Goal: Register for event/course: Sign up to attend an event or enroll in a course

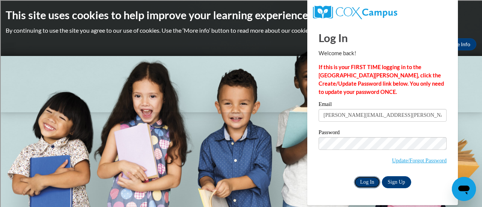
click at [364, 185] on input "Log In" at bounding box center [367, 182] width 26 height 12
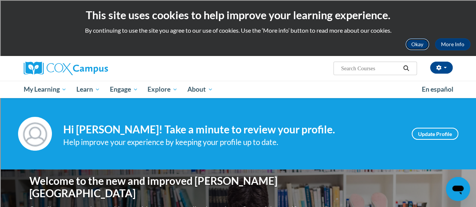
click at [416, 43] on button "Okay" at bounding box center [417, 44] width 24 height 12
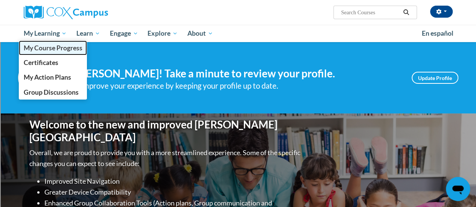
click at [51, 47] on span "My Course Progress" at bounding box center [52, 48] width 59 height 8
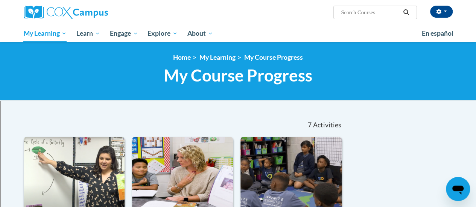
click at [351, 12] on input "Search..." at bounding box center [370, 12] width 60 height 9
type input "response to intervention"
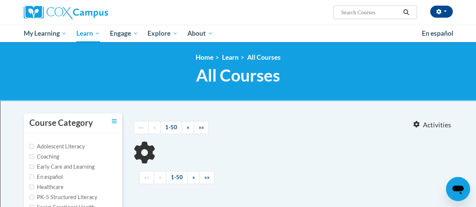
type input "response to intervention"
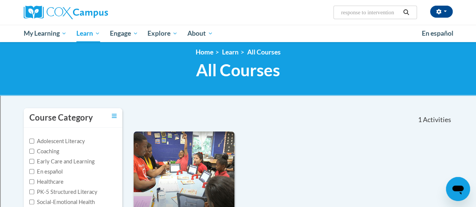
scroll to position [113, 0]
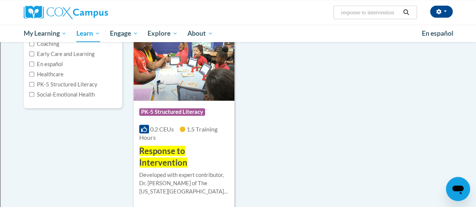
click at [194, 112] on span "PK-5 Structured Literacy" at bounding box center [172, 112] width 66 height 8
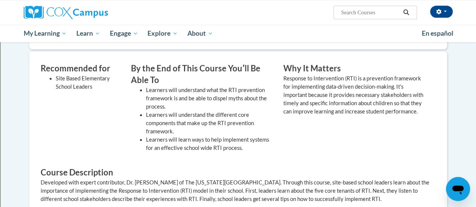
scroll to position [75, 0]
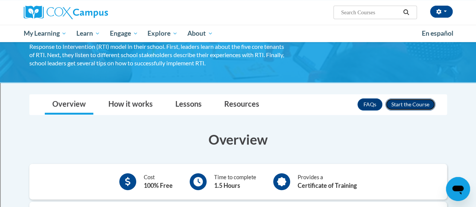
click at [395, 105] on button "Enroll" at bounding box center [410, 105] width 50 height 12
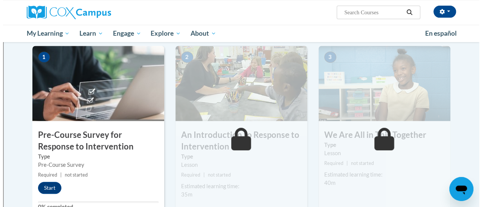
scroll to position [263, 0]
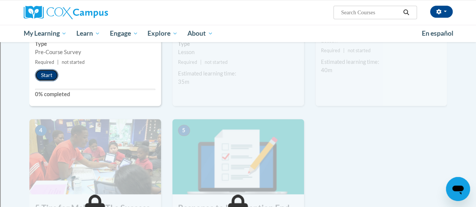
click at [47, 74] on button "Start" at bounding box center [46, 75] width 23 height 12
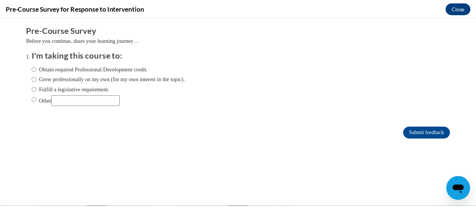
scroll to position [0, 0]
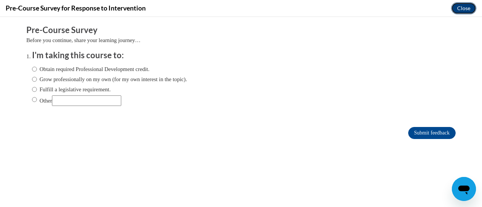
click at [461, 7] on button "Close" at bounding box center [463, 8] width 25 height 12
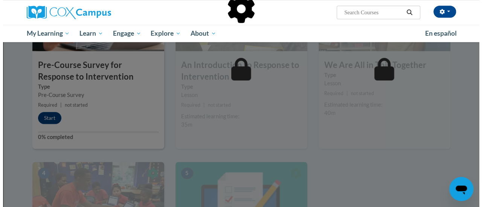
scroll to position [188, 0]
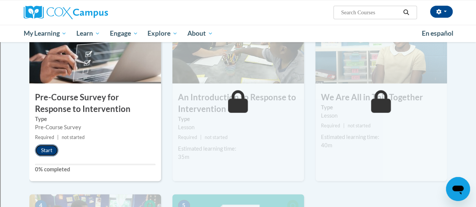
click at [48, 148] on button "Start" at bounding box center [46, 150] width 23 height 12
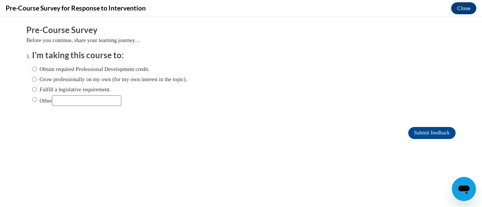
scroll to position [0, 0]
click at [32, 90] on label "Fulfill a legislative requirement." at bounding box center [71, 89] width 79 height 8
click at [32, 90] on input "Fulfill a legislative requirement." at bounding box center [34, 89] width 5 height 8
radio input "true"
click at [413, 134] on input "Submit feedback" at bounding box center [431, 133] width 47 height 12
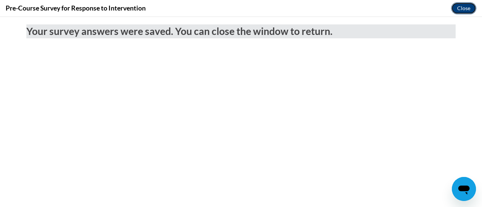
click at [459, 7] on button "Close" at bounding box center [463, 8] width 25 height 12
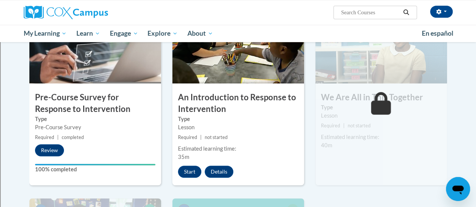
click at [188, 179] on div "2 An Introduction to Response to Intervention Type Lesson Required | not starte…" at bounding box center [238, 96] width 132 height 177
click at [188, 173] on button "Start" at bounding box center [189, 172] width 23 height 12
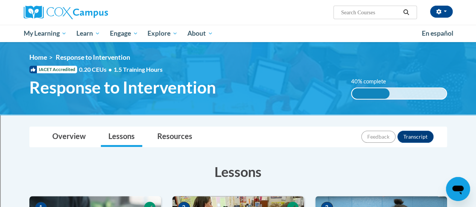
drag, startPoint x: 378, startPoint y: 12, endPoint x: 376, endPoint y: 17, distance: 5.0
click at [378, 13] on input "Search..." at bounding box center [370, 12] width 60 height 9
type input "teaching writing to k3"
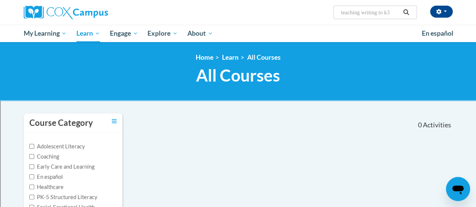
click at [400, 11] on input "teaching writing to k3" at bounding box center [370, 12] width 60 height 9
type input "teaching writing"
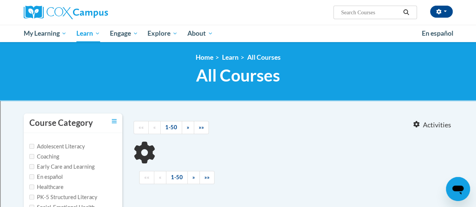
type input "teaching writing"
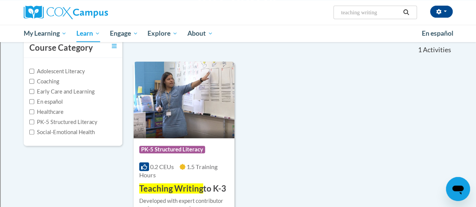
scroll to position [113, 0]
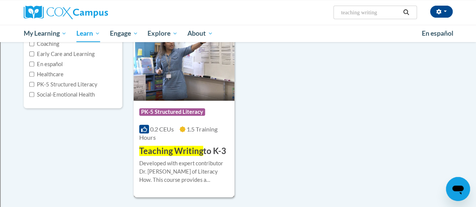
click at [192, 137] on div "0.2 CEUs 1.5 Training Hours" at bounding box center [184, 133] width 90 height 17
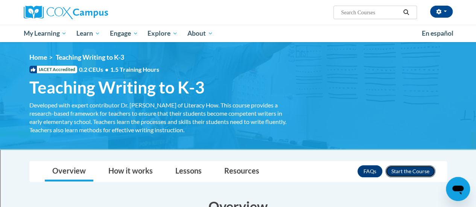
click at [416, 169] on button "Enroll" at bounding box center [410, 172] width 50 height 12
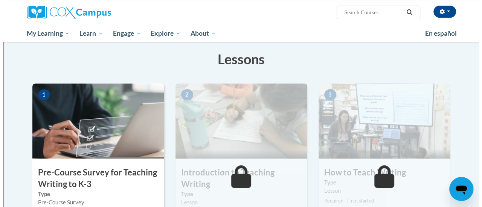
scroll to position [188, 0]
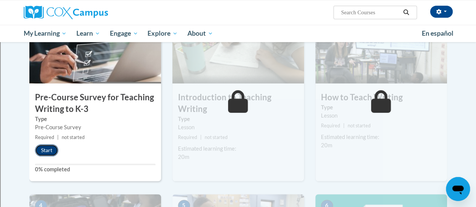
click at [47, 147] on button "Start" at bounding box center [46, 150] width 23 height 12
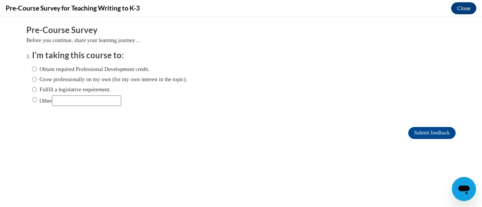
scroll to position [0, 0]
click at [32, 89] on input "Fulfill a legislative requirement." at bounding box center [34, 89] width 5 height 8
radio input "true"
click at [419, 127] on input "Submit feedback" at bounding box center [431, 133] width 47 height 12
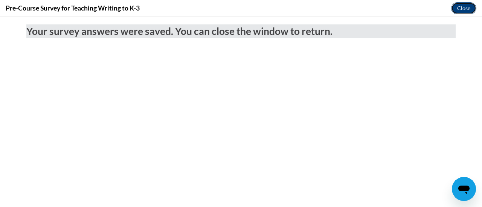
click at [460, 7] on button "Close" at bounding box center [463, 8] width 25 height 12
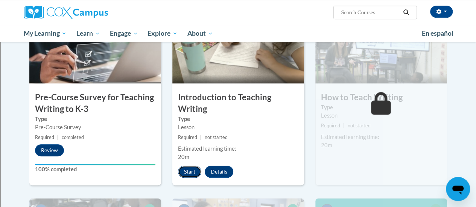
click at [186, 168] on button "Start" at bounding box center [189, 172] width 23 height 12
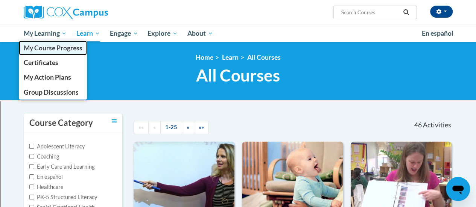
click at [43, 50] on span "My Course Progress" at bounding box center [52, 48] width 59 height 8
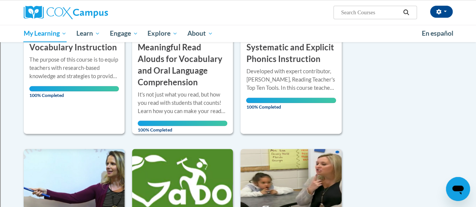
scroll to position [150, 0]
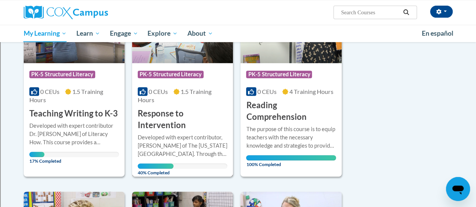
click at [200, 118] on h3 "Response to Intervention" at bounding box center [183, 119] width 90 height 23
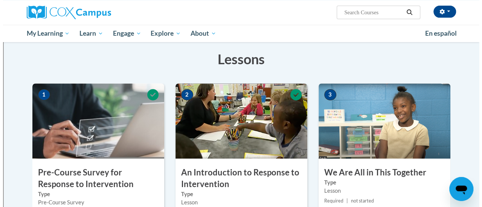
scroll to position [226, 0]
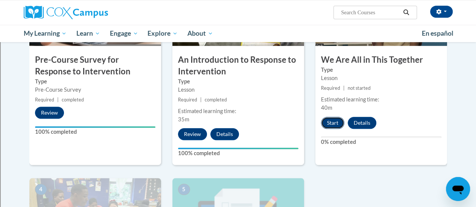
click at [330, 120] on button "Start" at bounding box center [332, 123] width 23 height 12
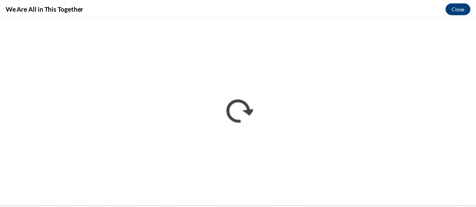
scroll to position [0, 0]
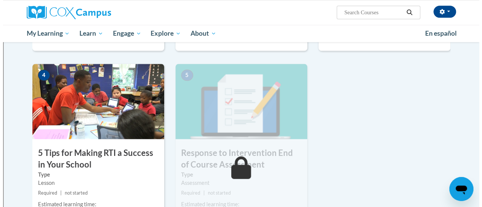
scroll to position [402, 0]
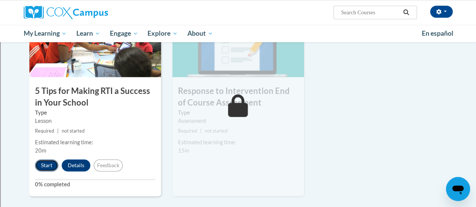
click at [46, 163] on button "Start" at bounding box center [46, 166] width 23 height 12
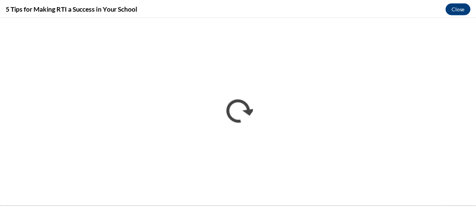
scroll to position [0, 0]
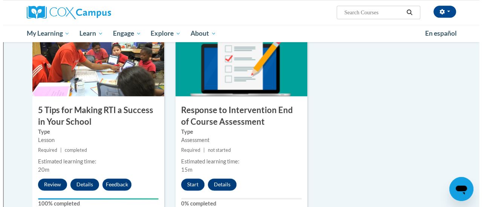
scroll to position [383, 0]
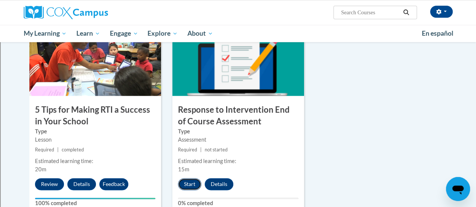
click at [187, 185] on button "Start" at bounding box center [189, 184] width 23 height 12
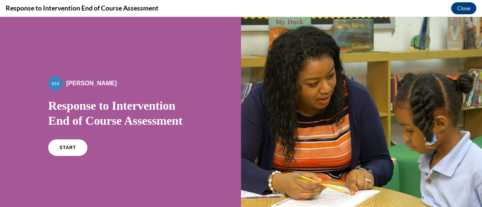
scroll to position [0, 0]
click at [73, 149] on span "START" at bounding box center [67, 148] width 17 height 6
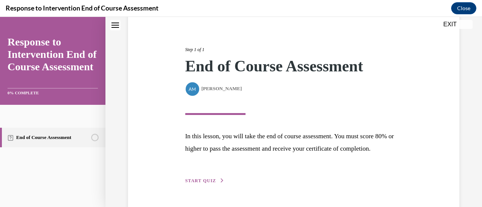
scroll to position [110, 0]
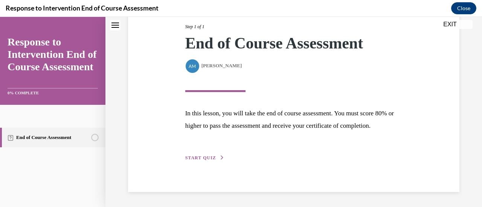
click at [205, 157] on span "START QUIZ" at bounding box center [200, 157] width 31 height 5
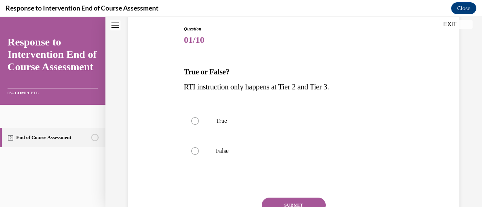
scroll to position [81, 0]
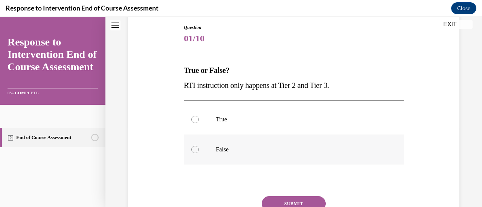
click at [195, 149] on div at bounding box center [195, 150] width 8 height 8
click at [195, 149] on input "False" at bounding box center [195, 150] width 8 height 8
radio input "true"
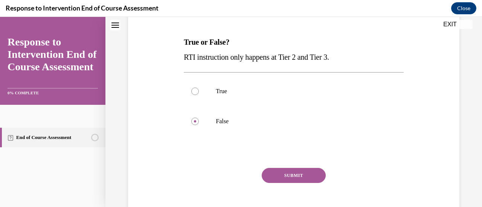
scroll to position [109, 0]
click at [287, 171] on button "SUBMIT" at bounding box center [293, 175] width 64 height 15
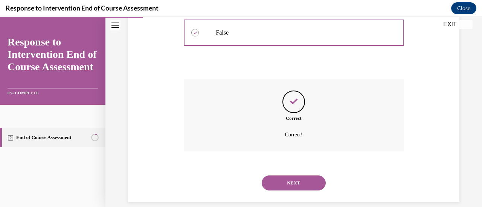
scroll to position [207, 0]
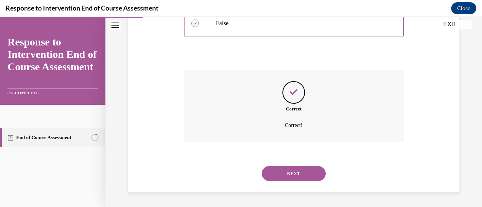
click at [287, 171] on button "NEXT" at bounding box center [293, 173] width 64 height 15
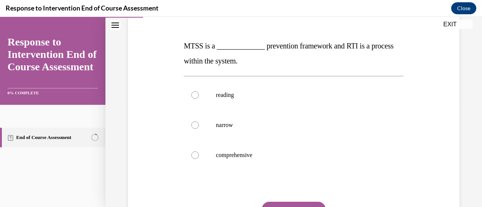
scroll to position [105, 0]
click at [280, 150] on label "comprehensive" at bounding box center [293, 155] width 219 height 30
click at [199, 151] on input "comprehensive" at bounding box center [195, 155] width 8 height 8
radio input "true"
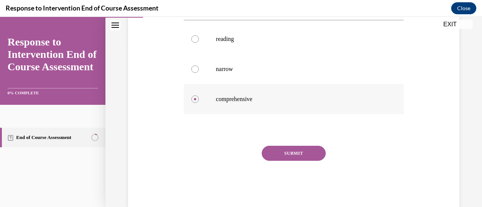
click at [280, 150] on button "SUBMIT" at bounding box center [293, 153] width 64 height 15
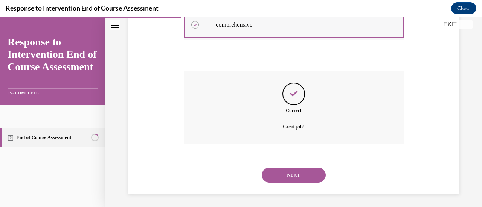
scroll to position [237, 0]
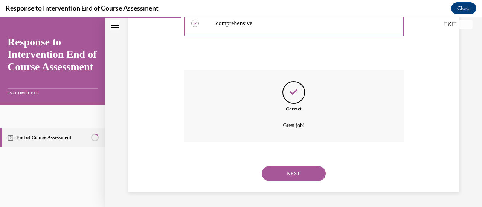
click at [281, 173] on button "NEXT" at bounding box center [293, 173] width 64 height 15
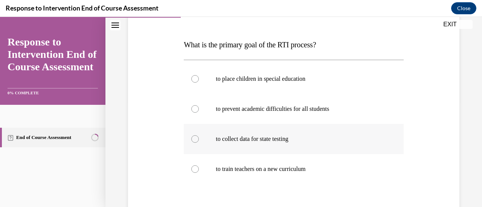
scroll to position [97, 0]
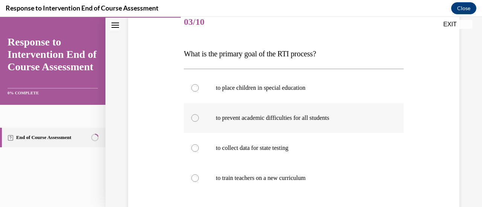
click at [278, 114] on p "to prevent academic difficulties for all students" at bounding box center [300, 118] width 169 height 8
click at [199, 114] on input "to prevent academic difficulties for all students" at bounding box center [195, 118] width 8 height 8
radio input "true"
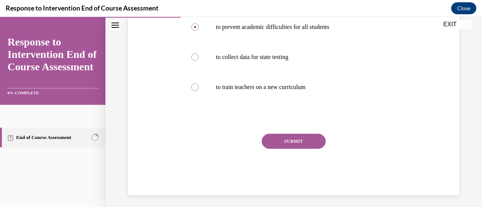
click at [281, 144] on button "SUBMIT" at bounding box center [293, 141] width 64 height 15
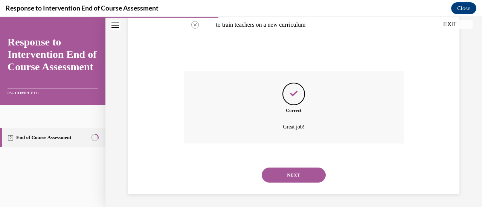
scroll to position [252, 0]
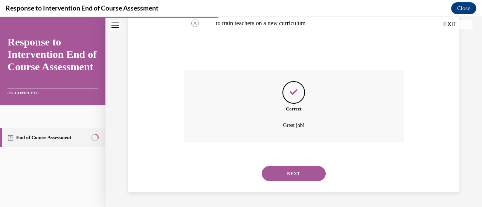
click at [283, 173] on button "NEXT" at bounding box center [293, 173] width 64 height 15
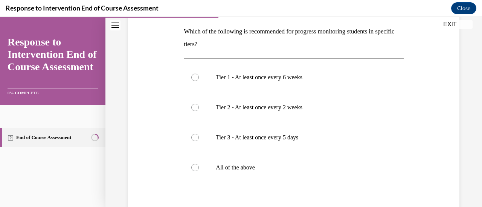
scroll to position [120, 0]
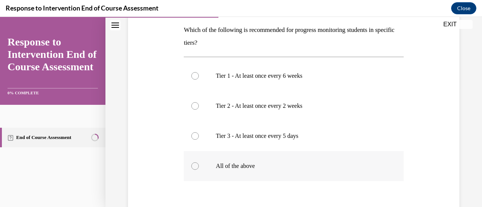
click at [273, 168] on p "All of the above" at bounding box center [300, 167] width 169 height 8
click at [199, 168] on input "All of the above" at bounding box center [195, 167] width 8 height 8
radio input "true"
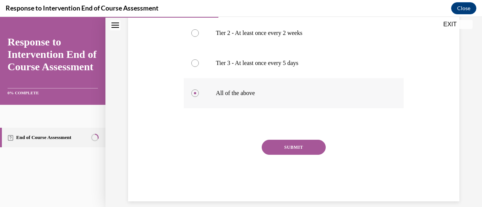
scroll to position [193, 0]
click at [275, 149] on button "SUBMIT" at bounding box center [293, 147] width 64 height 15
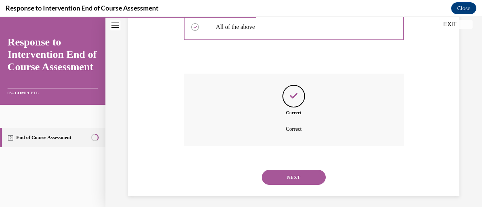
scroll to position [263, 0]
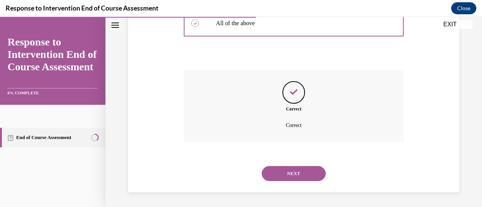
click at [280, 173] on button "NEXT" at bounding box center [293, 173] width 64 height 15
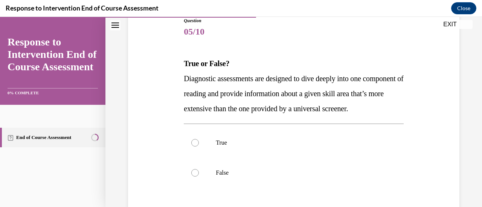
scroll to position [88, 0]
click at [228, 146] on p "True" at bounding box center [300, 142] width 169 height 8
click at [199, 146] on input "True" at bounding box center [195, 142] width 8 height 8
radio input "true"
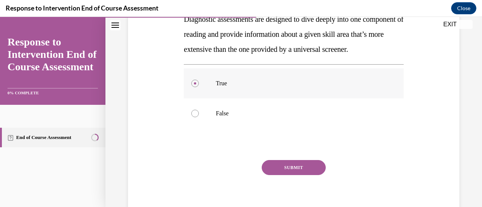
scroll to position [147, 0]
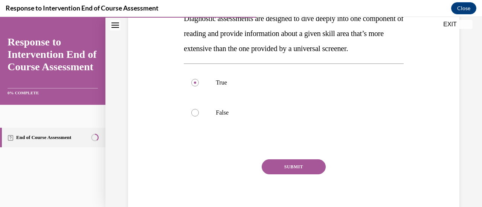
click at [273, 175] on button "SUBMIT" at bounding box center [293, 167] width 64 height 15
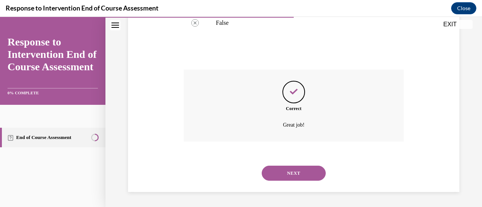
scroll to position [252, 0]
click at [274, 178] on button "NEXT" at bounding box center [293, 173] width 64 height 15
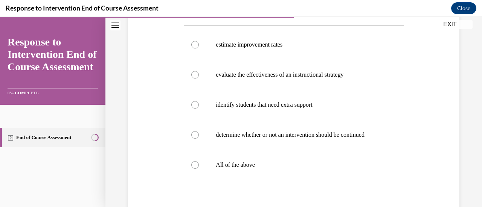
scroll to position [141, 0]
click at [261, 161] on p "All of the above" at bounding box center [300, 165] width 169 height 8
click at [199, 161] on input "All of the above" at bounding box center [195, 165] width 8 height 8
radio input "true"
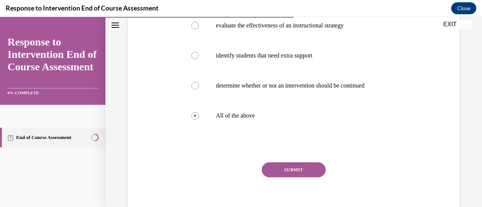
click at [280, 173] on button "SUBMIT" at bounding box center [293, 170] width 64 height 15
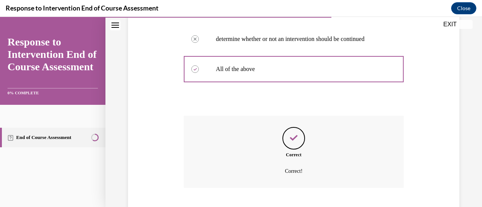
scroll to position [282, 0]
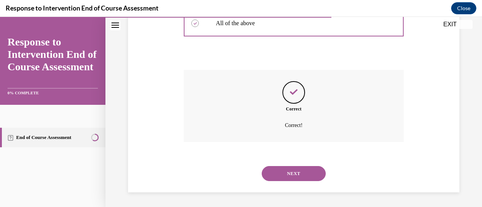
click at [280, 173] on button "NEXT" at bounding box center [293, 173] width 64 height 15
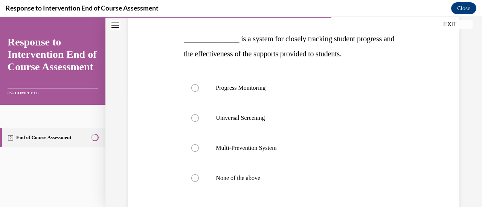
scroll to position [112, 0]
click at [239, 85] on p "Progress Monitoring" at bounding box center [300, 88] width 169 height 8
click at [199, 85] on input "Progress Monitoring" at bounding box center [195, 88] width 8 height 8
radio input "true"
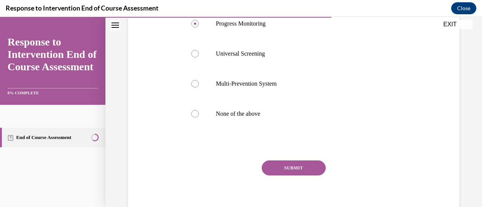
click at [273, 166] on button "SUBMIT" at bounding box center [293, 168] width 64 height 15
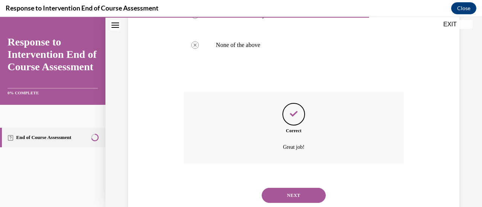
scroll to position [267, 0]
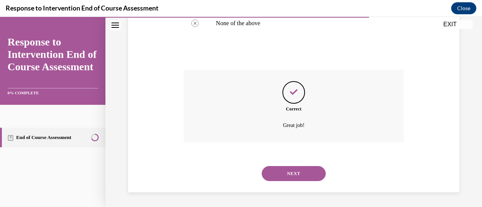
click at [273, 179] on button "NEXT" at bounding box center [293, 173] width 64 height 15
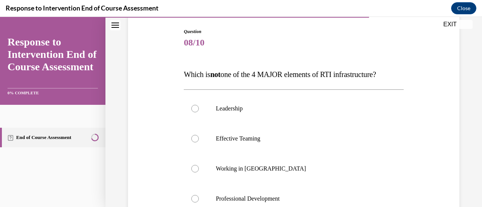
scroll to position [77, 0]
click at [273, 173] on label "Working in Silos" at bounding box center [293, 168] width 219 height 30
click at [199, 172] on input "Working in Silos" at bounding box center [195, 169] width 8 height 8
radio input "true"
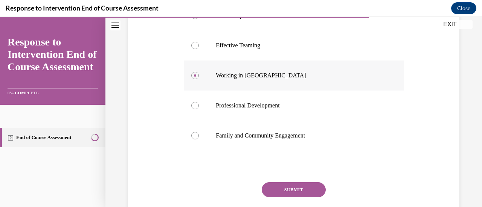
scroll to position [170, 0]
click at [278, 188] on button "SUBMIT" at bounding box center [293, 189] width 64 height 15
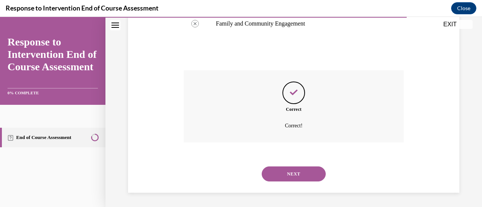
scroll to position [282, 0]
click at [278, 173] on button "NEXT" at bounding box center [293, 173] width 64 height 15
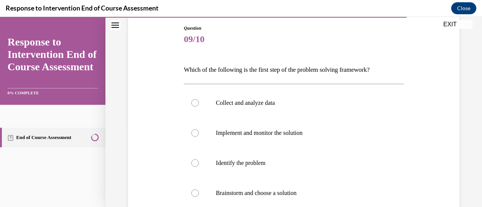
scroll to position [78, 0]
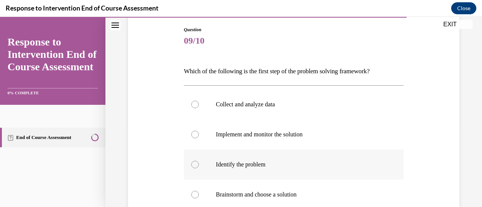
click at [275, 172] on label "Identify the problem" at bounding box center [293, 165] width 219 height 30
click at [199, 169] on input "Identify the problem" at bounding box center [195, 165] width 8 height 8
radio input "true"
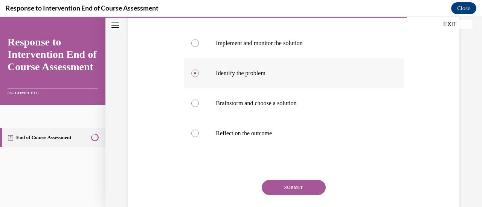
scroll to position [171, 0]
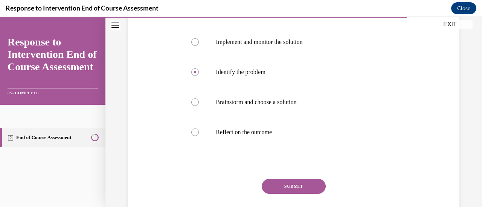
click at [278, 189] on button "SUBMIT" at bounding box center [293, 186] width 64 height 15
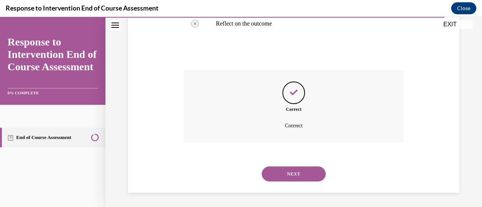
scroll to position [280, 0]
click at [278, 172] on button "NEXT" at bounding box center [293, 173] width 64 height 15
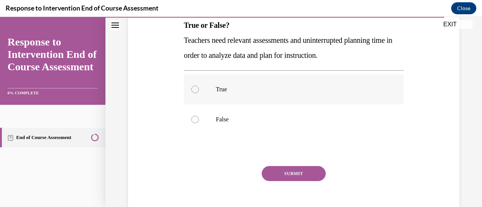
scroll to position [126, 0]
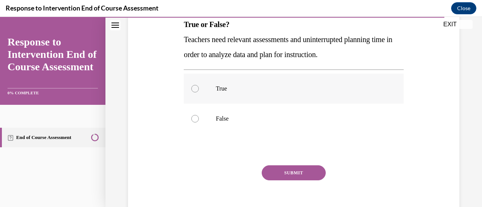
click at [266, 93] on label "True" at bounding box center [293, 89] width 219 height 30
click at [199, 93] on input "True" at bounding box center [195, 89] width 8 height 8
radio input "true"
click at [280, 175] on button "SUBMIT" at bounding box center [293, 173] width 64 height 15
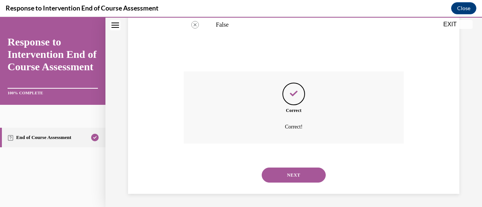
scroll to position [222, 0]
click at [280, 170] on button "NEXT" at bounding box center [293, 173] width 64 height 15
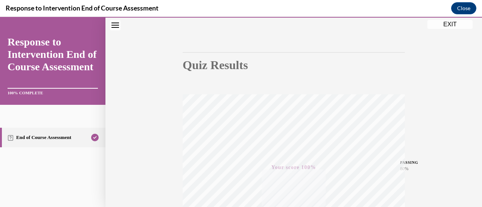
scroll to position [0, 0]
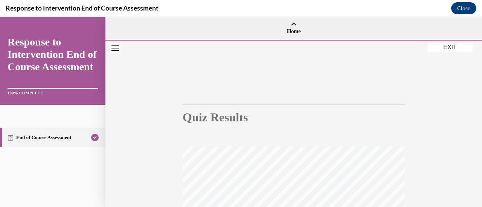
click at [454, 49] on button "EXIT" at bounding box center [449, 47] width 45 height 9
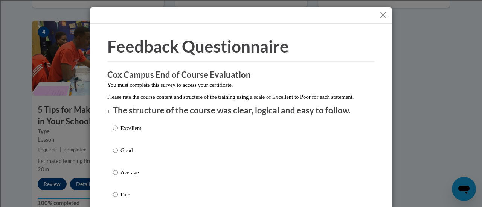
click at [379, 15] on button "Close" at bounding box center [382, 14] width 9 height 9
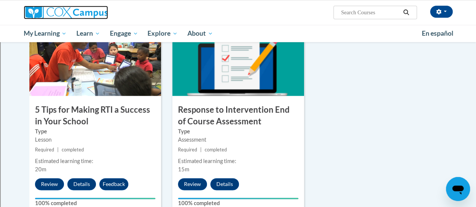
drag, startPoint x: 331, startPoint y: 4, endPoint x: 71, endPoint y: 6, distance: 259.2
click at [71, 6] on img at bounding box center [66, 13] width 84 height 14
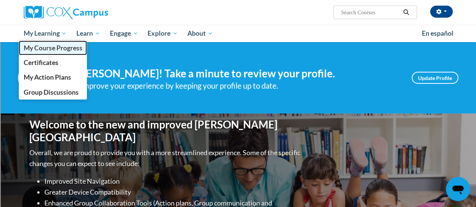
click at [44, 47] on span "My Course Progress" at bounding box center [52, 48] width 59 height 8
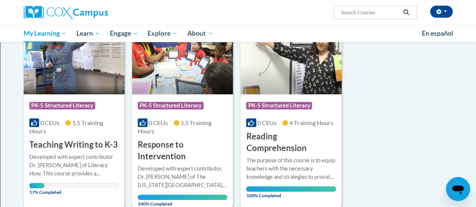
scroll to position [134, 0]
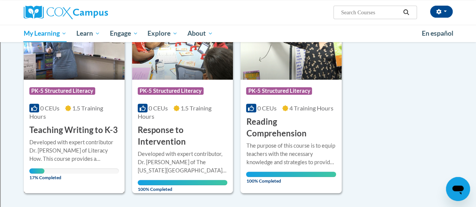
click at [69, 118] on div "0 CEUs 1.5 Training Hours" at bounding box center [74, 112] width 90 height 17
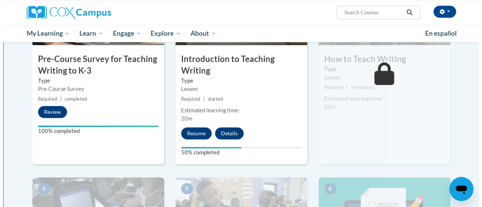
scroll to position [227, 0]
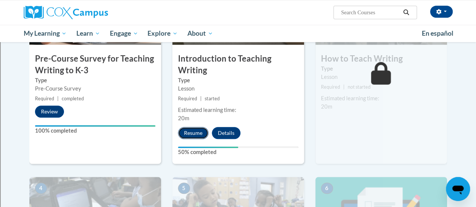
click at [195, 131] on button "Resume" at bounding box center [193, 133] width 30 height 12
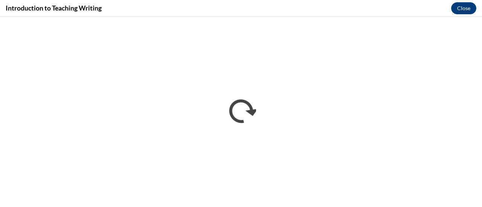
scroll to position [0, 0]
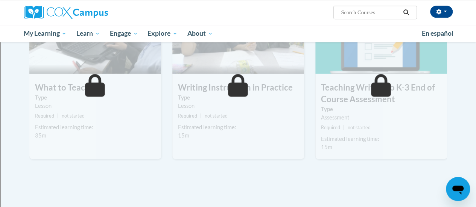
scroll to position [414, 0]
